Goal: Find specific page/section: Find specific page/section

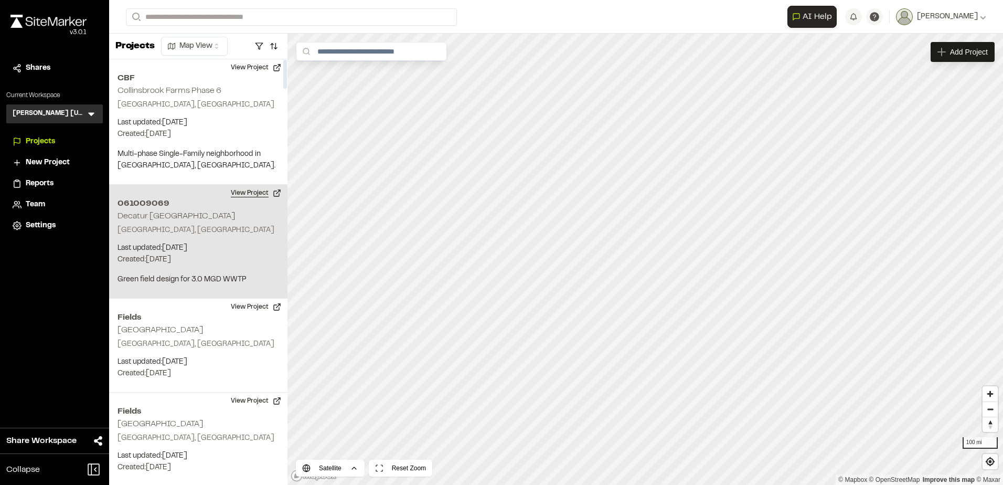
click at [241, 188] on button "View Project" at bounding box center [256, 193] width 63 height 17
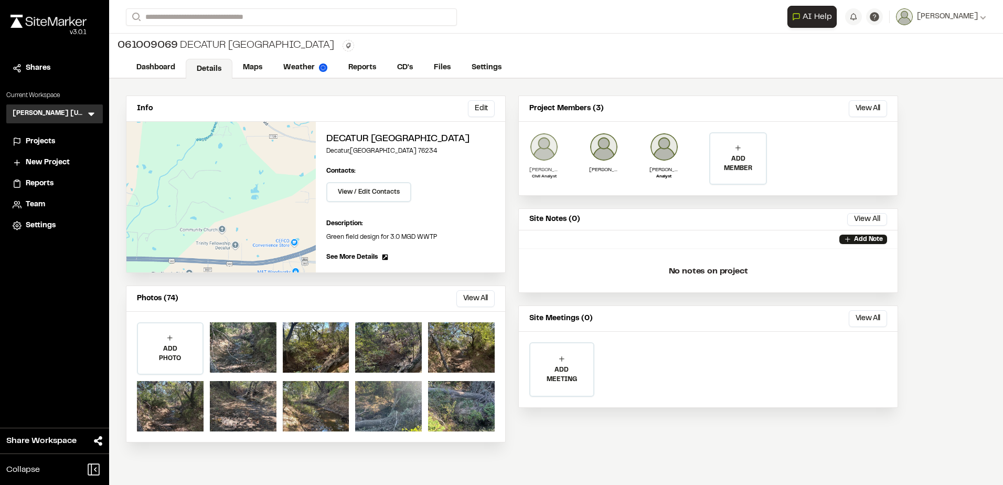
click at [542, 172] on p "Matthew Ontiveros" at bounding box center [543, 170] width 29 height 8
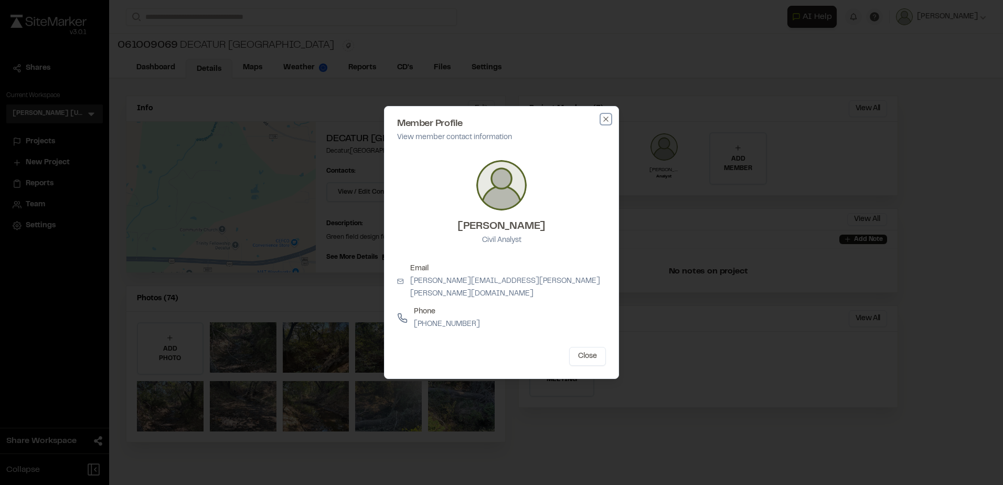
click at [606, 123] on icon "button" at bounding box center [606, 119] width 8 height 8
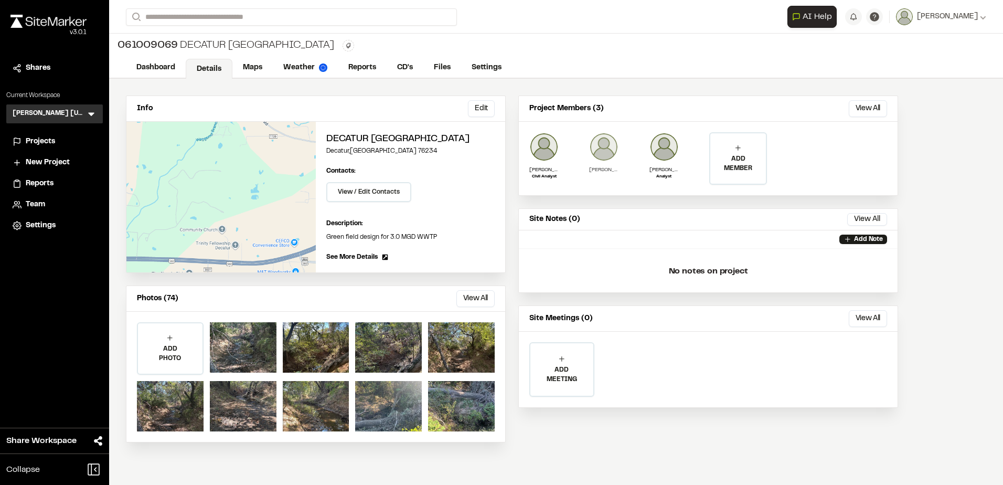
click at [589, 167] on p "Jordan Duncan" at bounding box center [603, 170] width 29 height 8
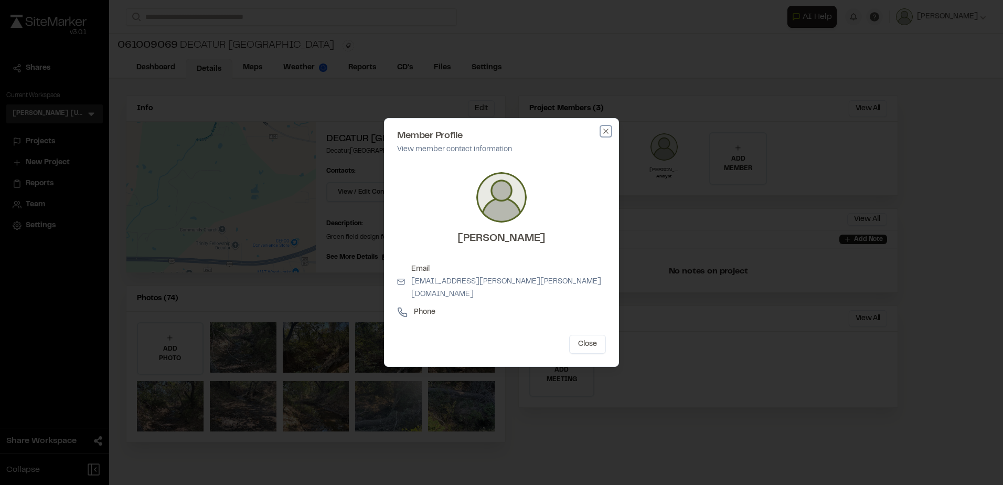
click at [602, 135] on icon "button" at bounding box center [606, 131] width 8 height 8
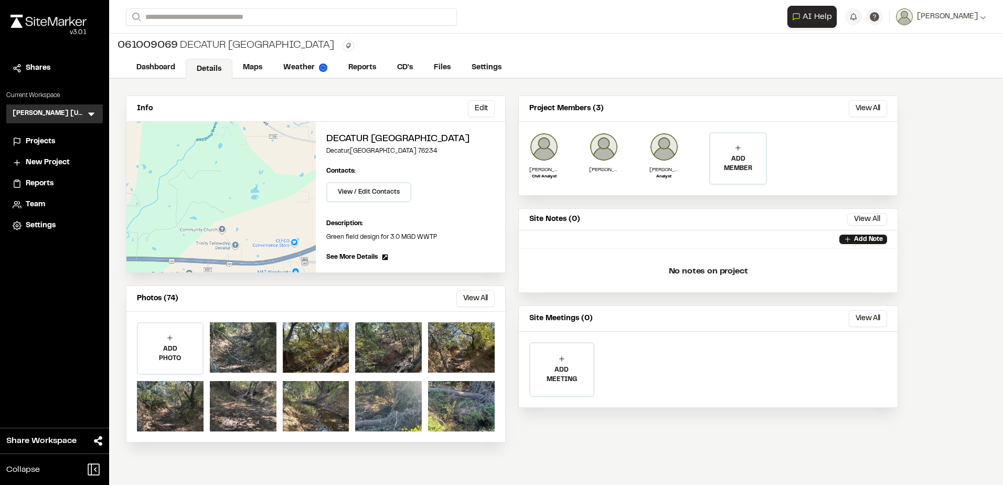
click at [85, 116] on div "Kimley Horn Texas KH Menu" at bounding box center [54, 113] width 97 height 19
click at [94, 110] on icon at bounding box center [91, 114] width 10 height 10
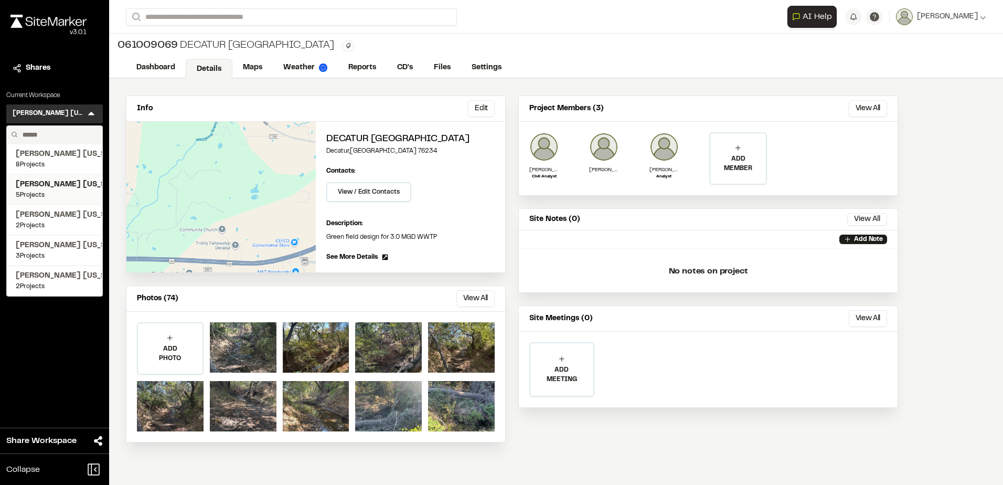
click at [54, 189] on span "[PERSON_NAME] [US_STATE]" at bounding box center [55, 185] width 78 height 12
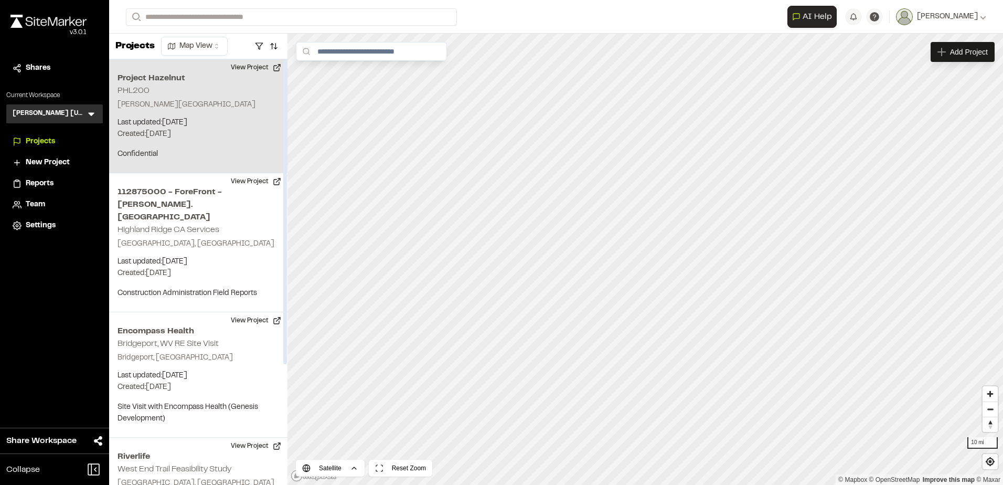
click at [212, 130] on p "Created: Oct 7, 2025" at bounding box center [199, 135] width 162 height 12
click at [259, 64] on button "View Project" at bounding box center [256, 67] width 63 height 17
